Goal: Transaction & Acquisition: Purchase product/service

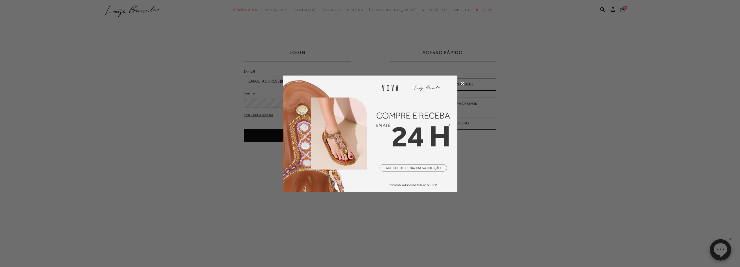
click at [421, 176] on img at bounding box center [370, 134] width 174 height 116
click at [465, 83] on div at bounding box center [370, 133] width 740 height 267
click at [463, 83] on icon at bounding box center [462, 83] width 4 height 4
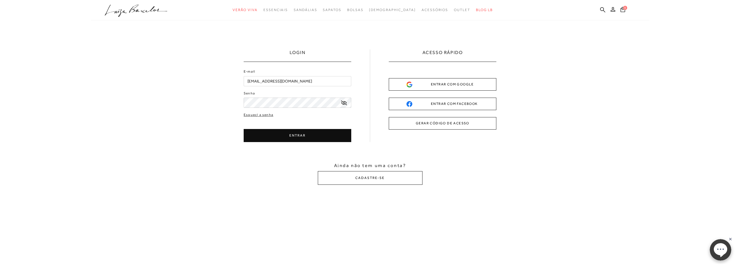
click at [308, 96] on div "Senha" at bounding box center [298, 99] width 108 height 17
click at [306, 140] on button "ENTRAR" at bounding box center [298, 135] width 108 height 13
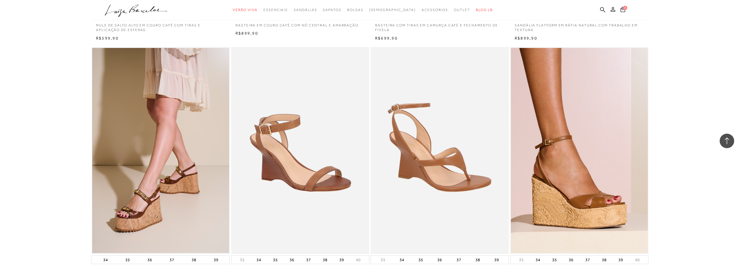
scroll to position [1337, 0]
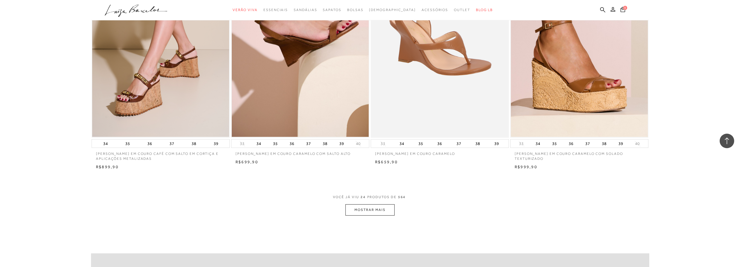
click at [377, 210] on button "MOSTRAR MAIS" at bounding box center [369, 209] width 49 height 11
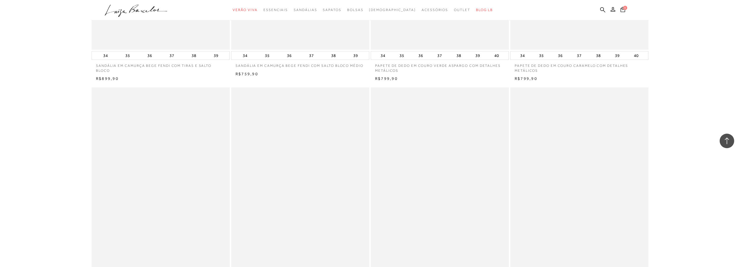
scroll to position [2819, 0]
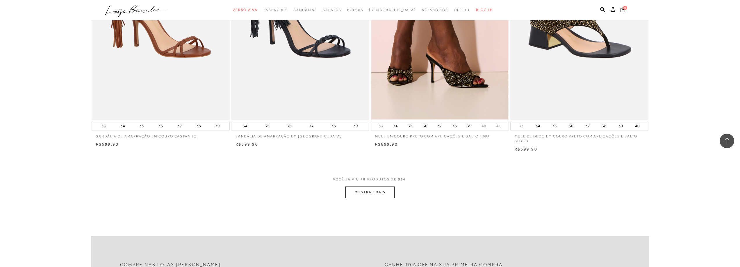
click at [378, 193] on button "MOSTRAR MAIS" at bounding box center [369, 192] width 49 height 11
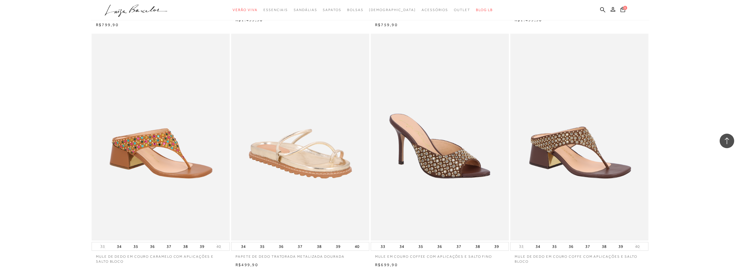
scroll to position [2412, 0]
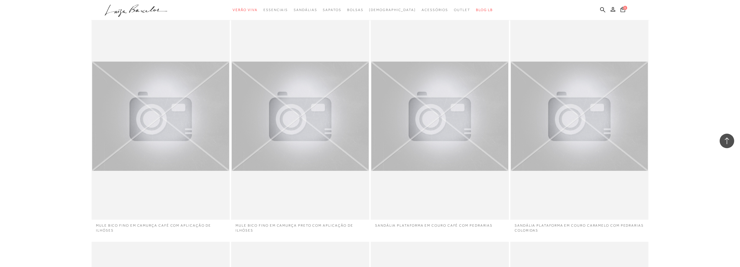
scroll to position [2935, 0]
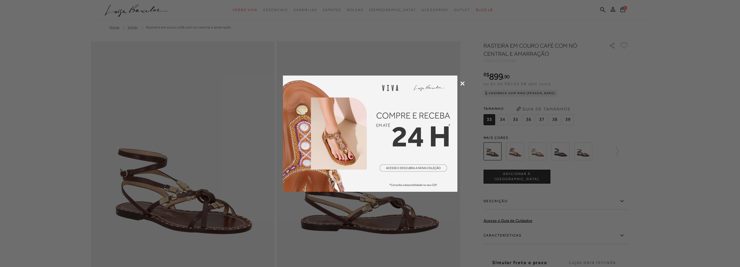
click at [461, 86] on div at bounding box center [370, 133] width 740 height 267
click at [462, 86] on div at bounding box center [370, 133] width 740 height 267
click at [461, 83] on icon at bounding box center [462, 83] width 4 height 4
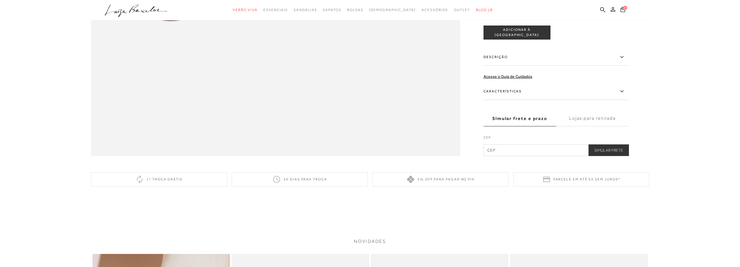
scroll to position [727, 0]
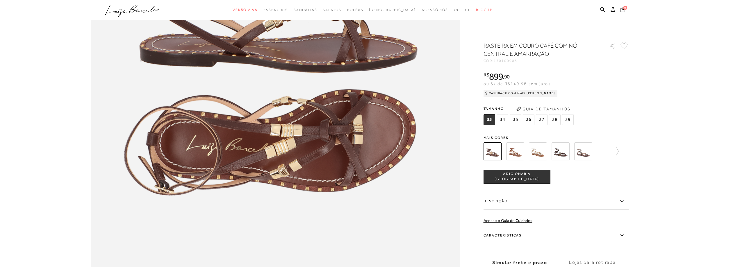
click at [500, 119] on span "34" at bounding box center [502, 119] width 12 height 11
click at [515, 178] on span "ADICIONAR À SACOLA" at bounding box center [517, 176] width 66 height 10
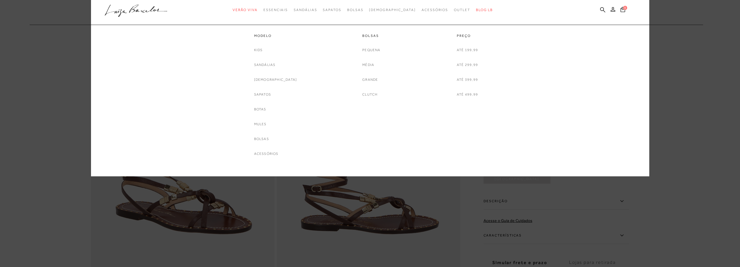
scroll to position [203, 0]
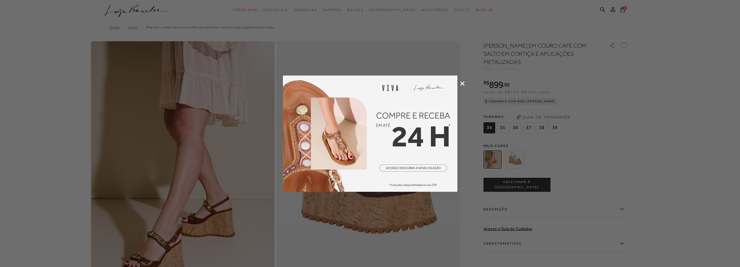
click at [464, 81] on div at bounding box center [370, 133] width 740 height 267
click at [462, 82] on icon at bounding box center [462, 83] width 4 height 4
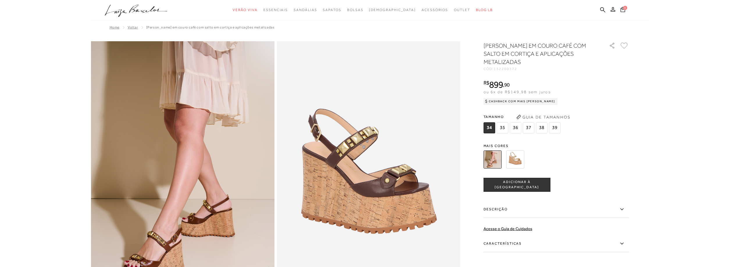
click at [514, 163] on img at bounding box center [515, 160] width 18 height 18
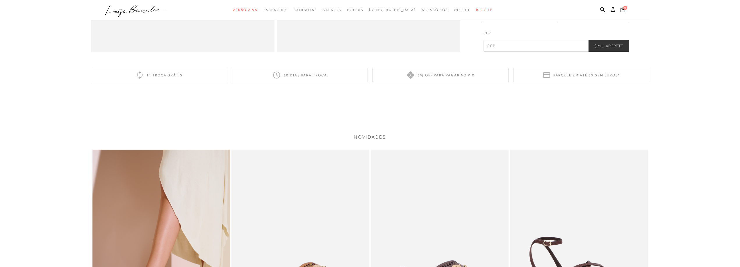
scroll to position [872, 0]
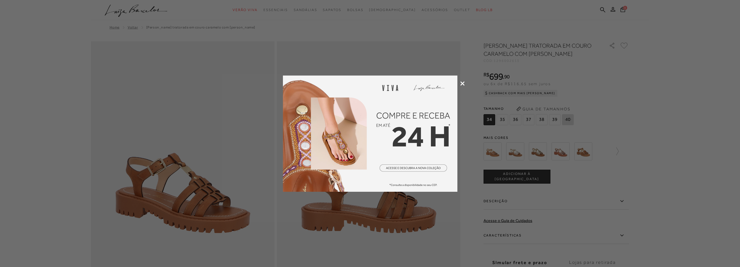
click at [462, 81] on div at bounding box center [370, 133] width 740 height 267
click at [462, 83] on icon at bounding box center [462, 83] width 4 height 4
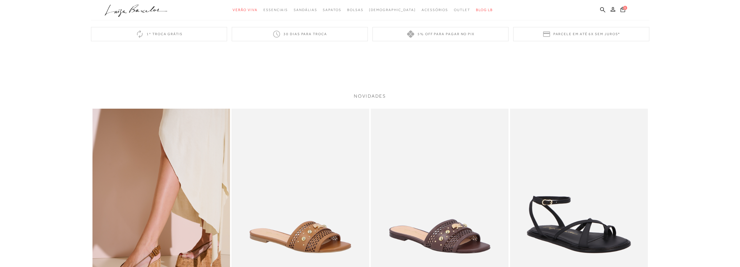
scroll to position [1192, 0]
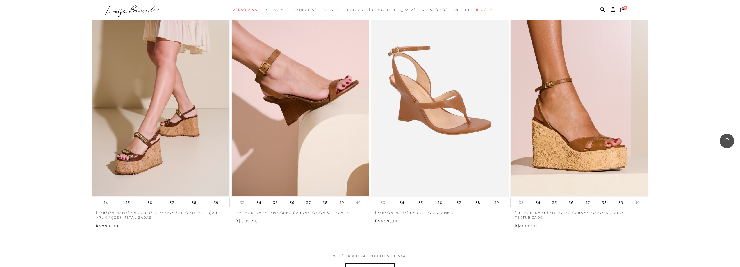
scroll to position [1481, 0]
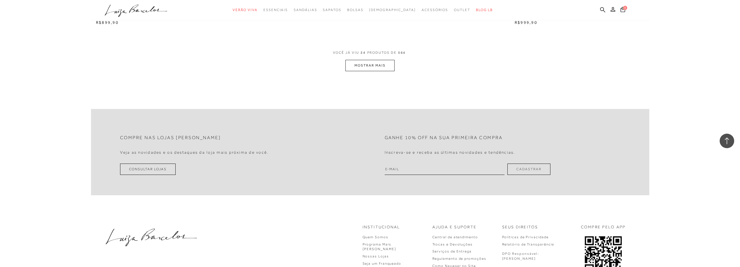
click at [387, 70] on button "MOSTRAR MAIS" at bounding box center [369, 65] width 49 height 11
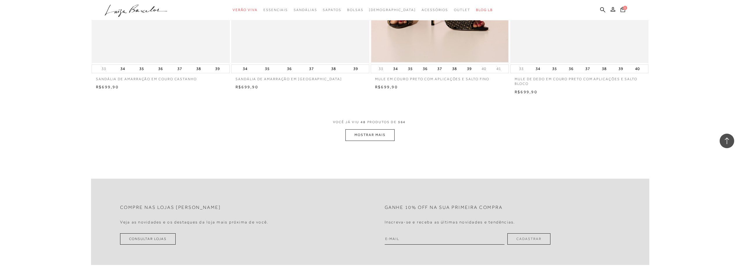
scroll to position [2906, 0]
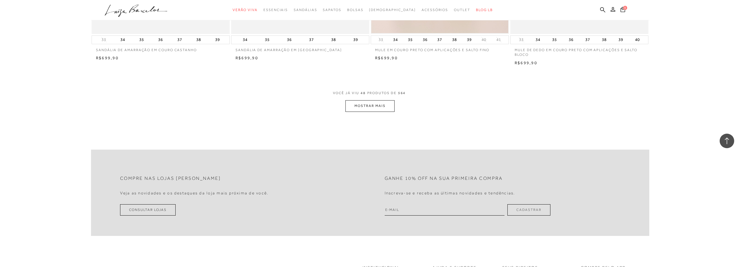
click at [371, 108] on button "MOSTRAR MAIS" at bounding box center [369, 105] width 49 height 11
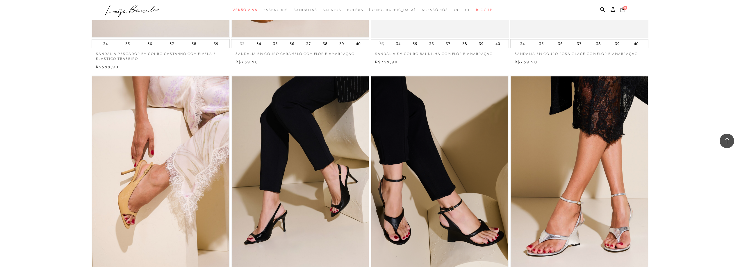
scroll to position [4330, 0]
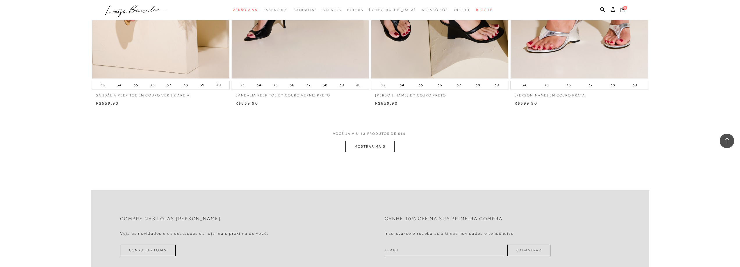
click at [379, 143] on button "MOSTRAR MAIS" at bounding box center [369, 146] width 49 height 11
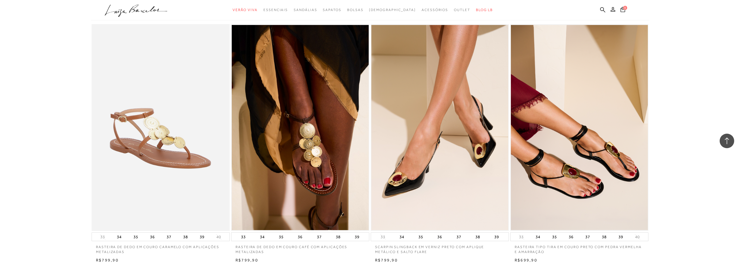
scroll to position [5812, 0]
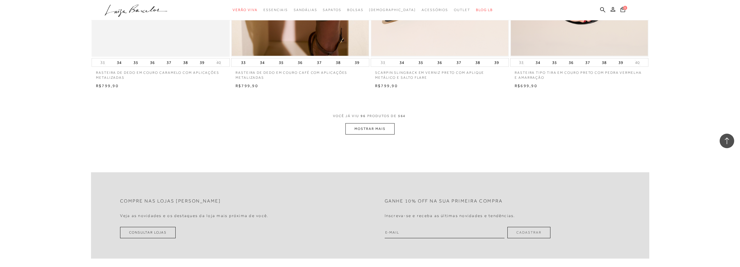
click at [385, 127] on button "MOSTRAR MAIS" at bounding box center [369, 128] width 49 height 11
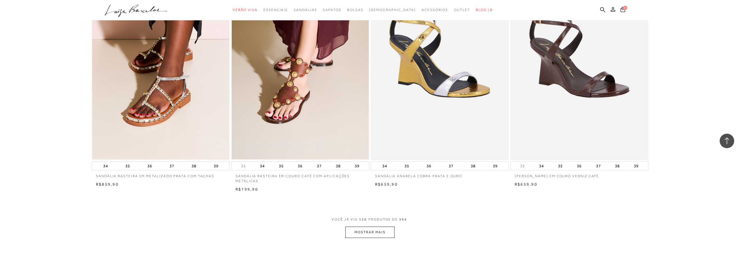
scroll to position [7294, 0]
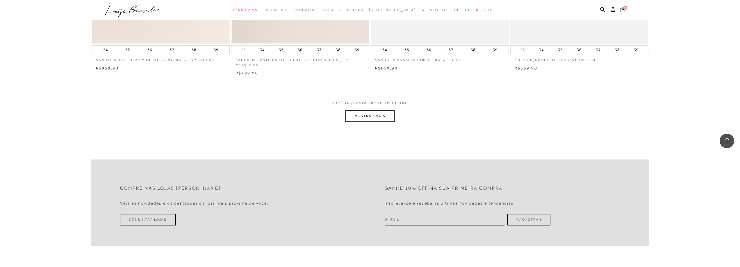
click at [380, 118] on button "MOSTRAR MAIS" at bounding box center [369, 115] width 49 height 11
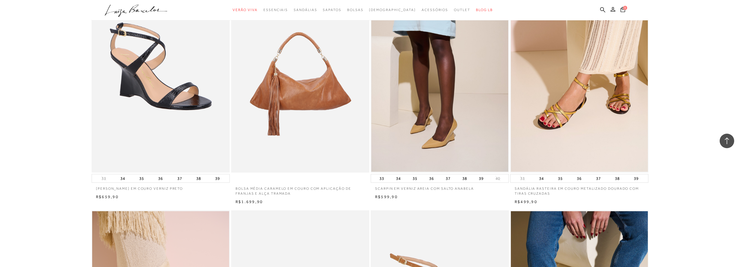
scroll to position [7585, 0]
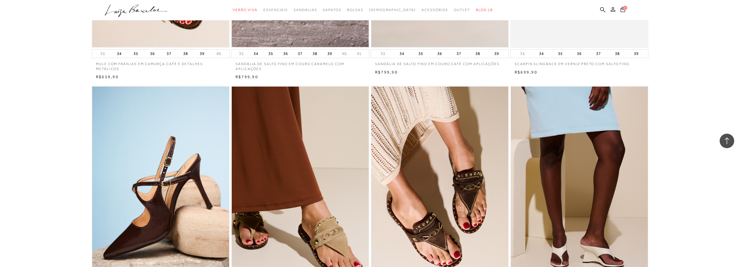
scroll to position [8660, 0]
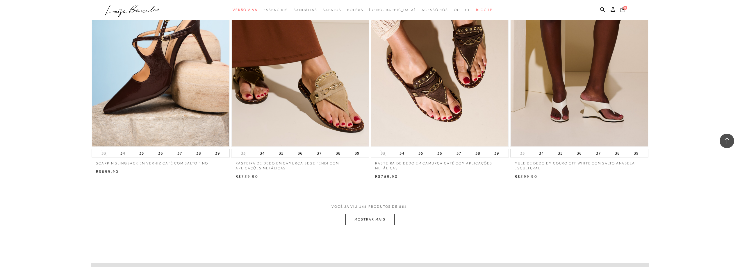
click at [386, 219] on button "MOSTRAR MAIS" at bounding box center [369, 219] width 49 height 11
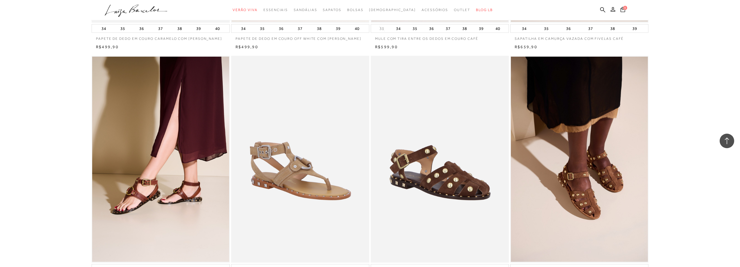
scroll to position [9794, 0]
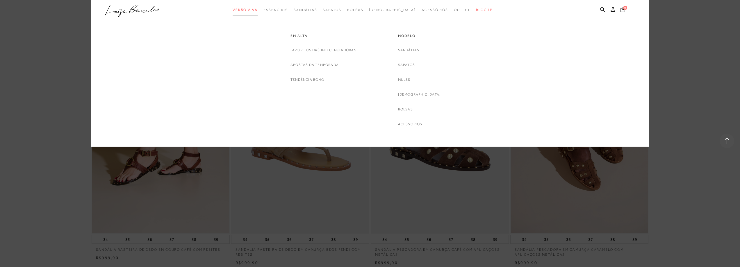
click at [255, 10] on span "Verão Viva" at bounding box center [245, 10] width 25 height 4
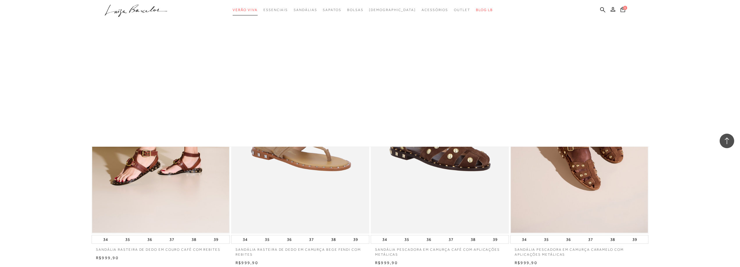
click at [255, 10] on span "Verão Viva" at bounding box center [245, 10] width 25 height 4
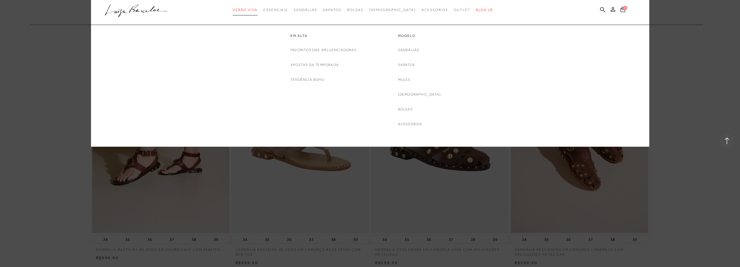
click at [258, 15] on link "Verão Viva" at bounding box center [245, 10] width 25 height 11
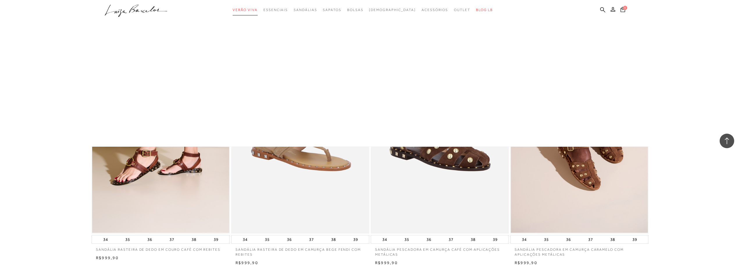
click at [258, 12] on link "Verão Viva" at bounding box center [245, 10] width 25 height 11
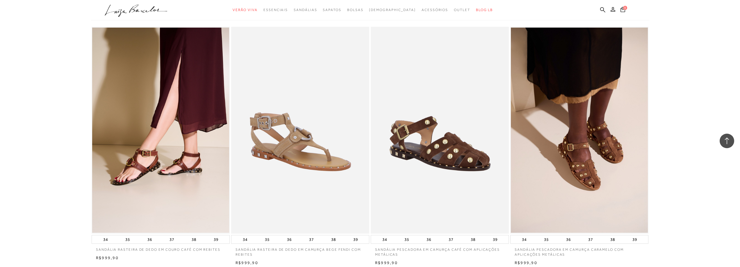
click at [130, 8] on icon ".a{fill-rule:evenodd;}" at bounding box center [136, 11] width 63 height 12
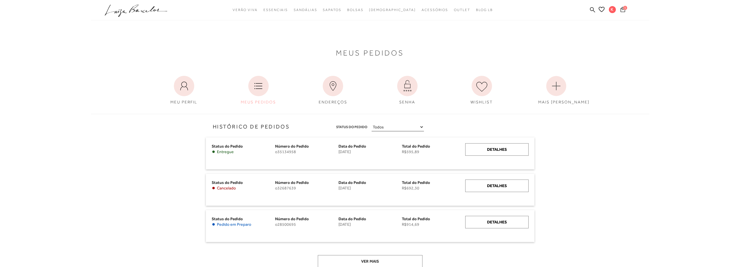
click at [621, 9] on icon at bounding box center [622, 10] width 5 height 6
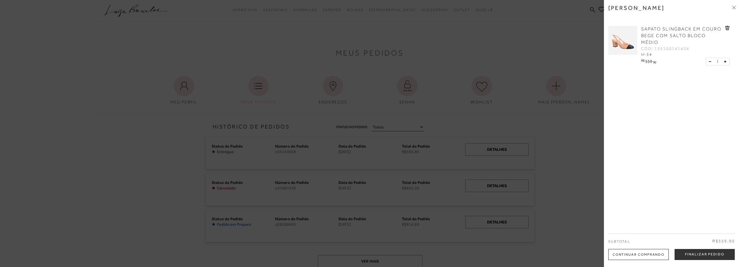
click at [734, 6] on icon at bounding box center [733, 7] width 3 height 3
